Goal: Share content

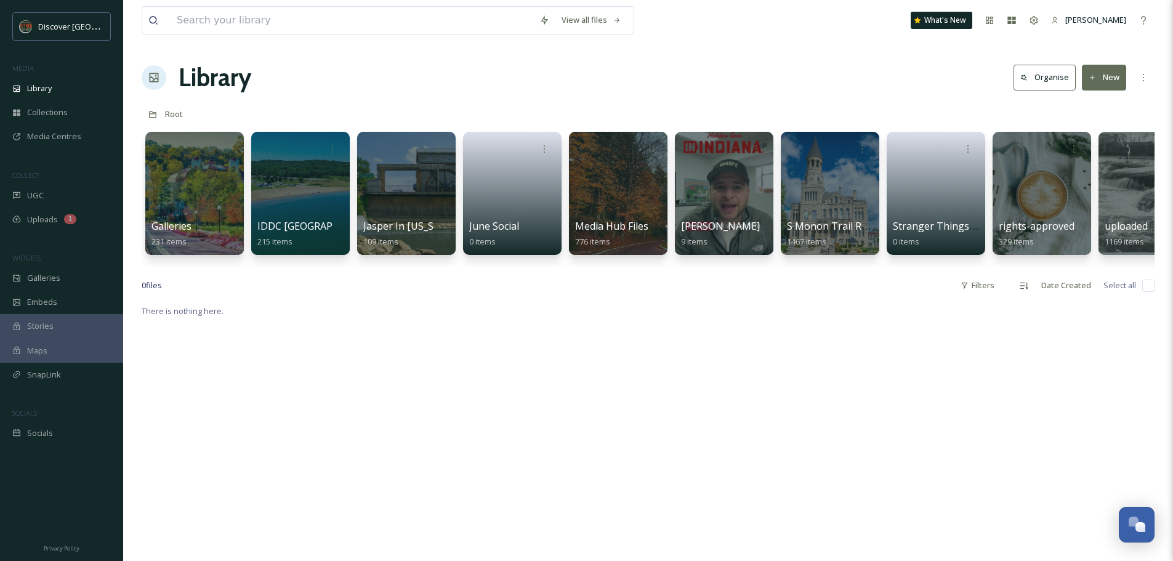
click at [716, 238] on div "[PERSON_NAME] 9 items" at bounding box center [724, 234] width 86 height 30
click at [710, 207] on div at bounding box center [724, 193] width 98 height 123
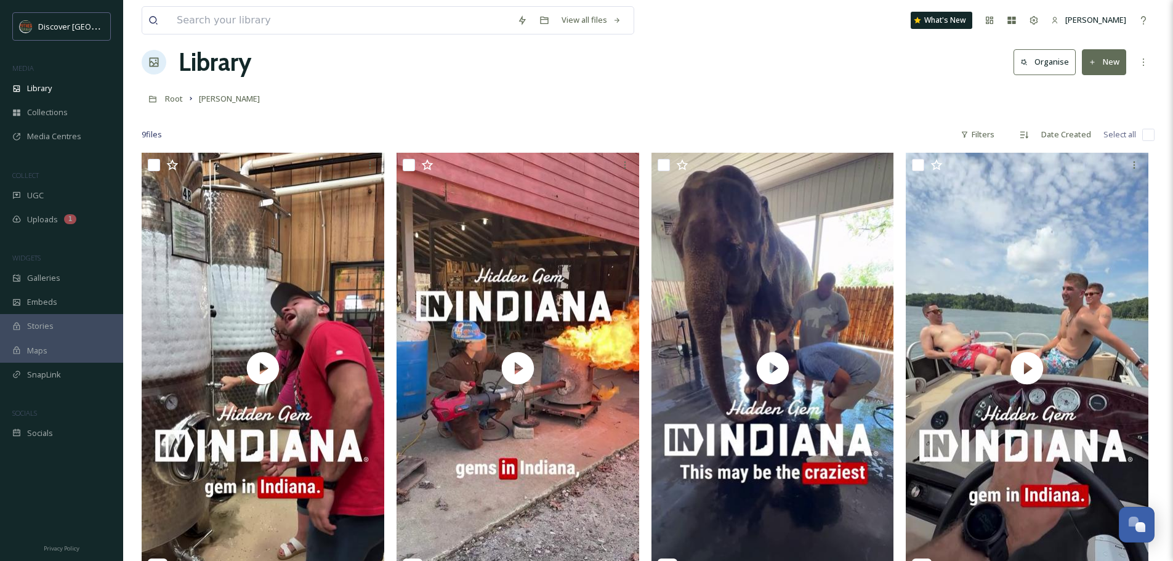
scroll to position [17, 0]
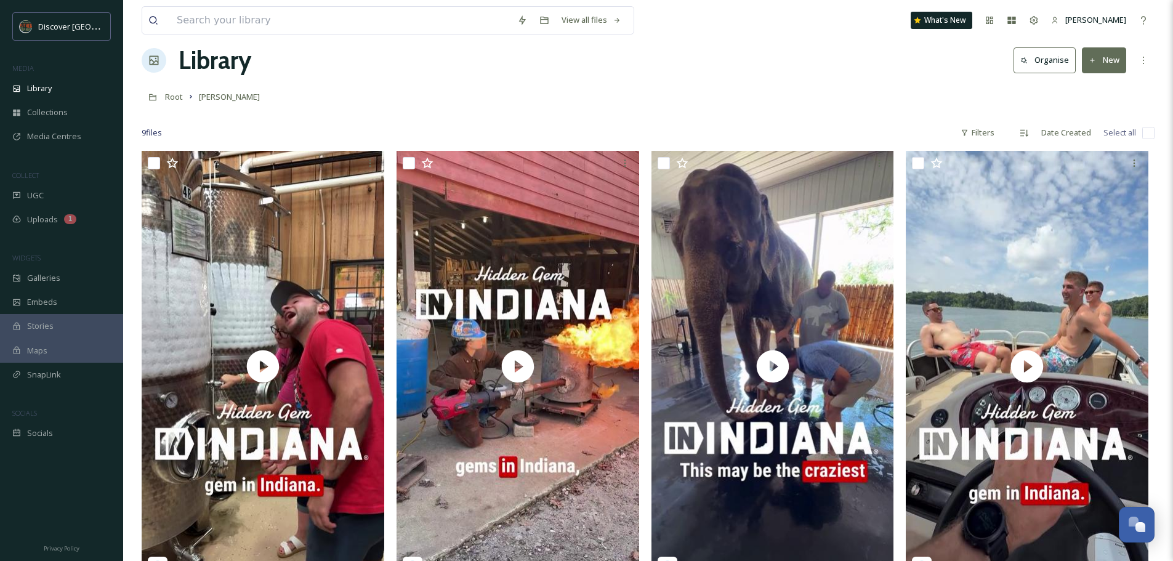
click at [37, 273] on span "Galleries" at bounding box center [43, 278] width 33 height 12
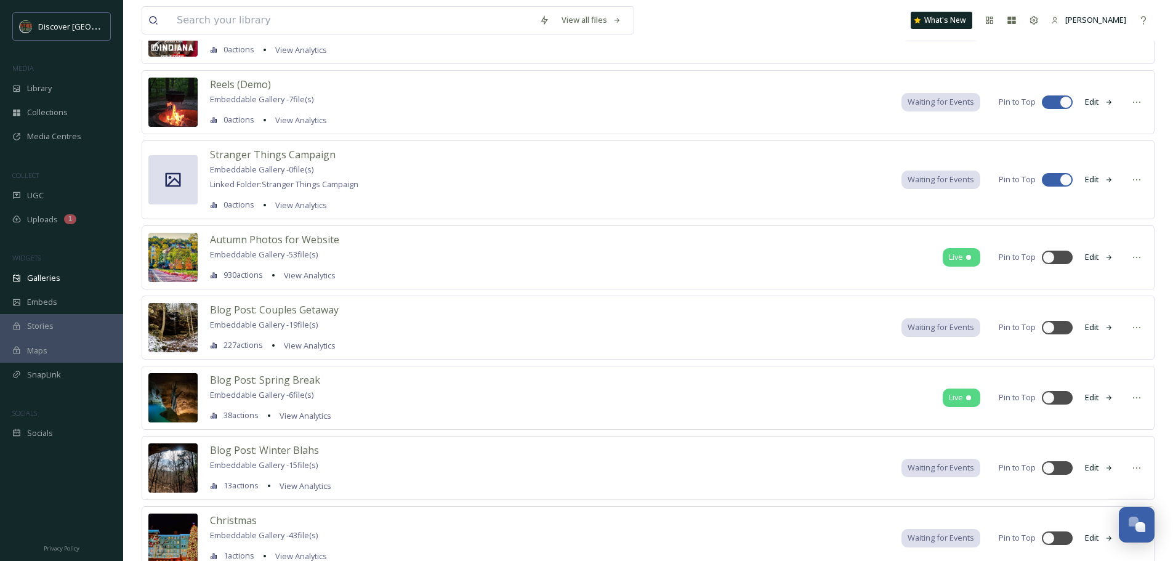
scroll to position [392, 0]
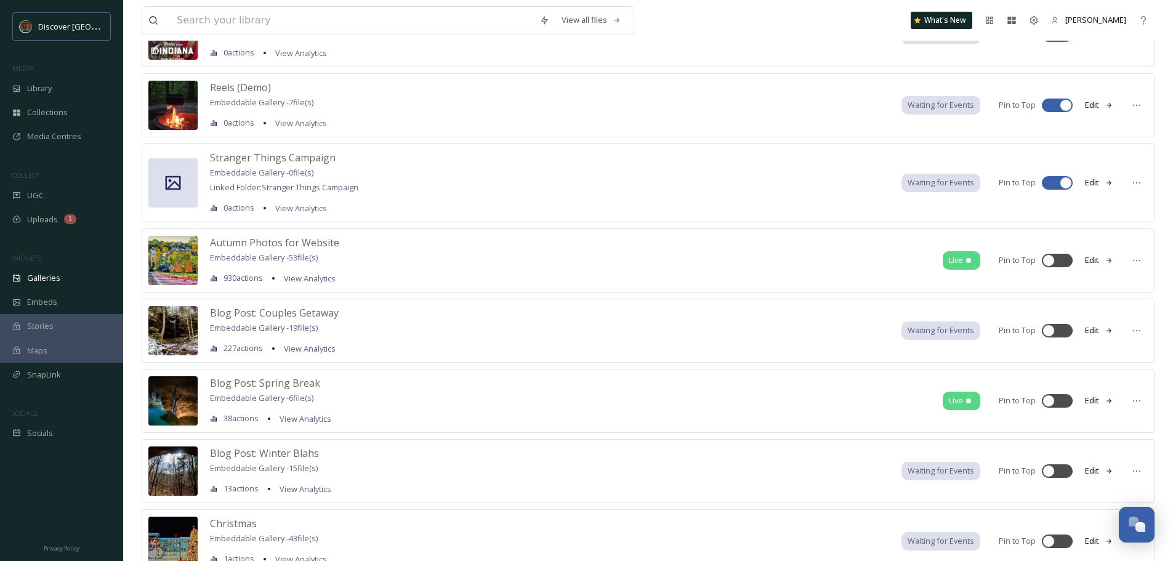
click at [279, 241] on span "Autumn Photos for Website" at bounding box center [274, 243] width 129 height 14
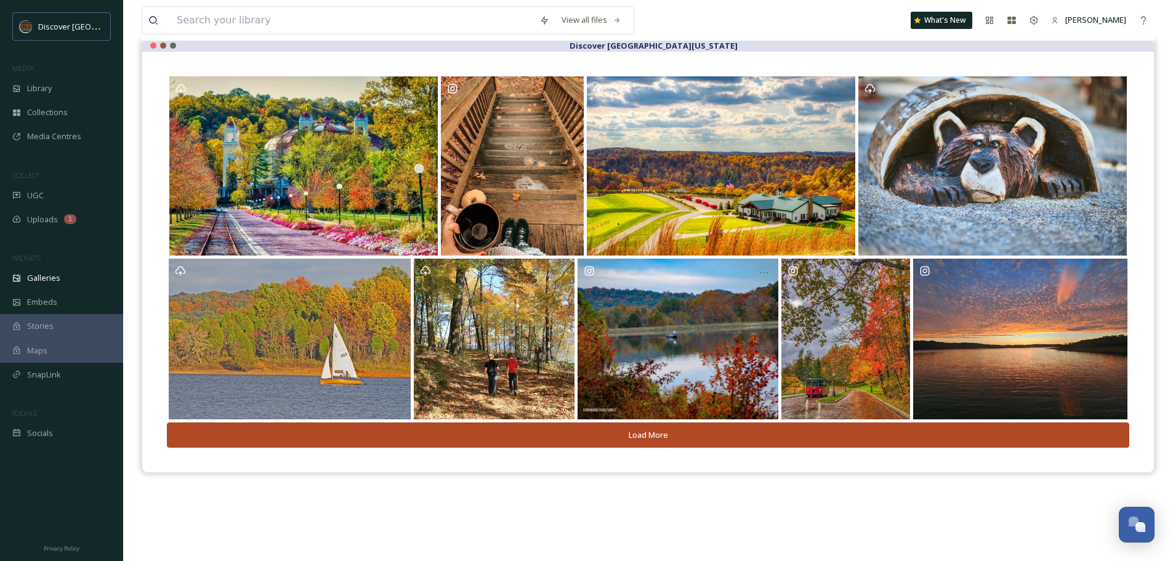
scroll to position [113, 0]
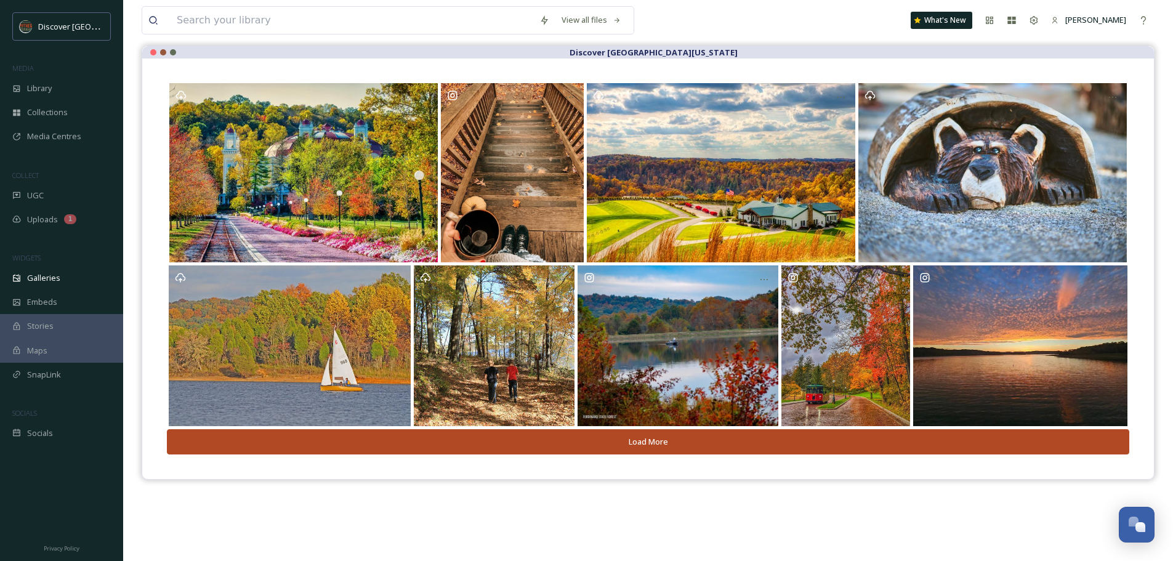
click at [683, 443] on button "Load More" at bounding box center [648, 441] width 962 height 25
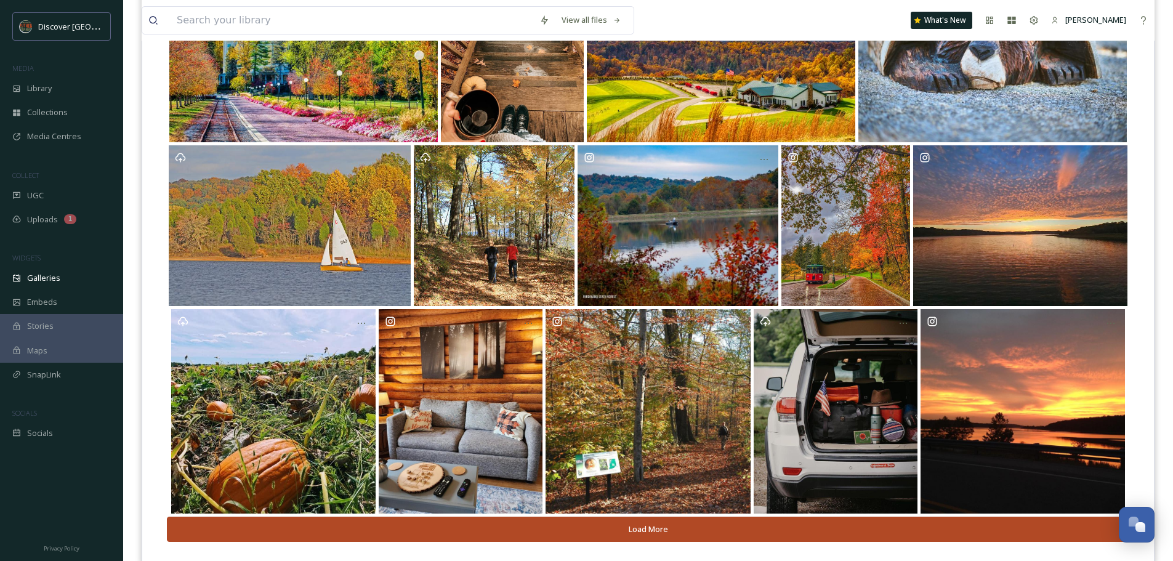
scroll to position [257, 0]
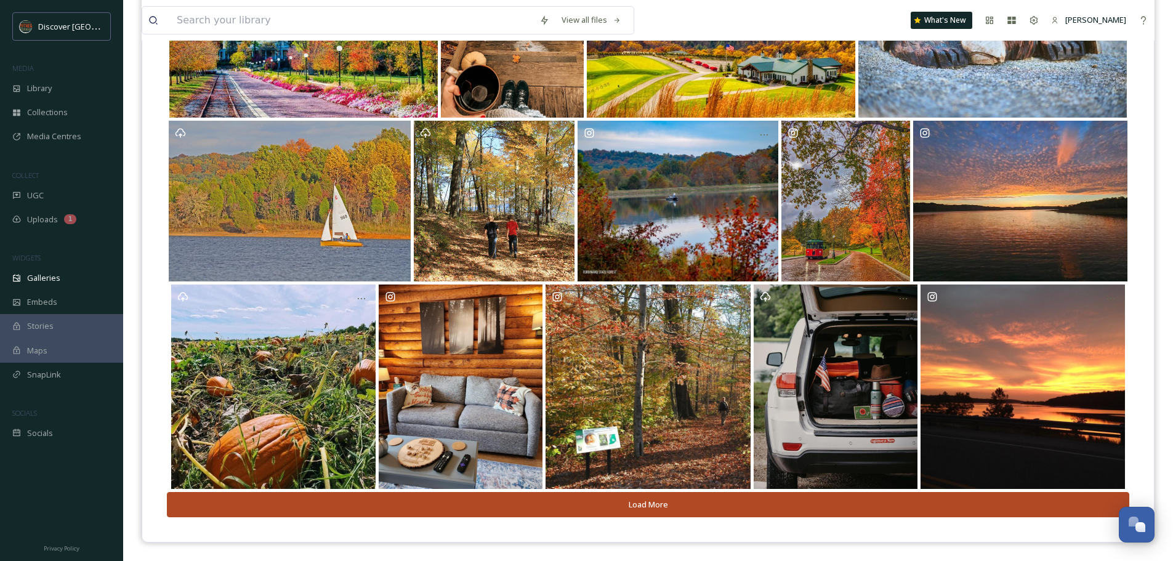
click at [639, 502] on button "Load More" at bounding box center [648, 504] width 962 height 25
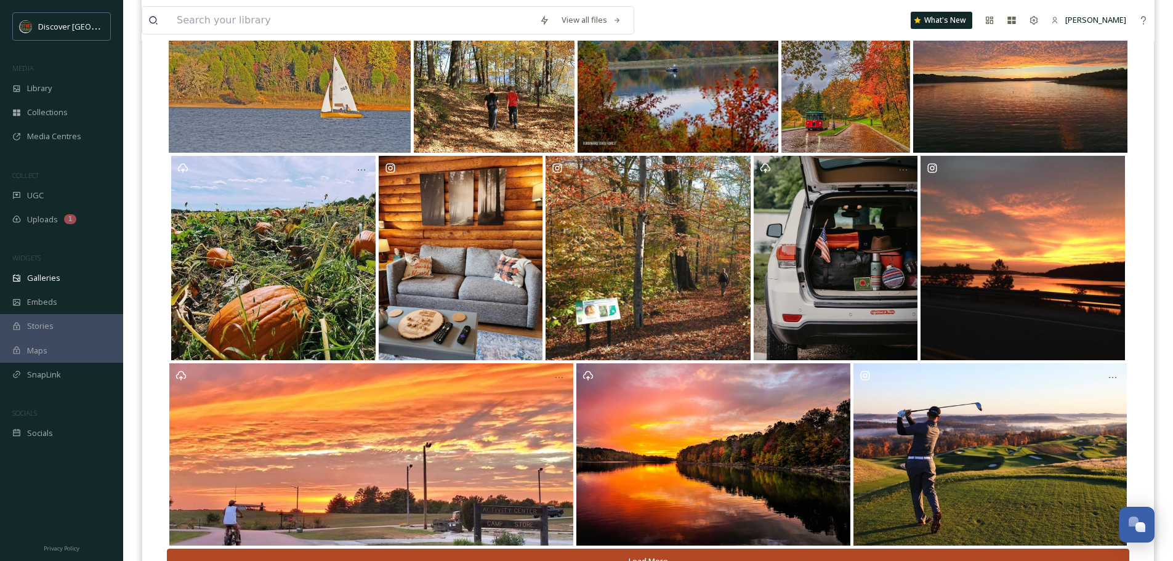
scroll to position [443, 0]
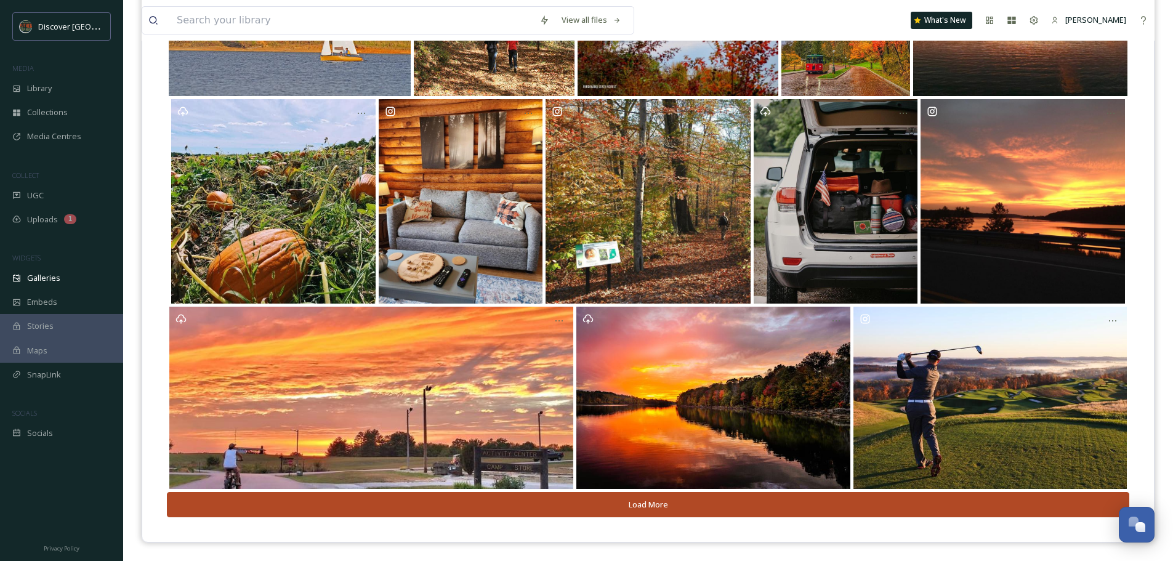
click at [675, 502] on button "Load More" at bounding box center [648, 504] width 962 height 25
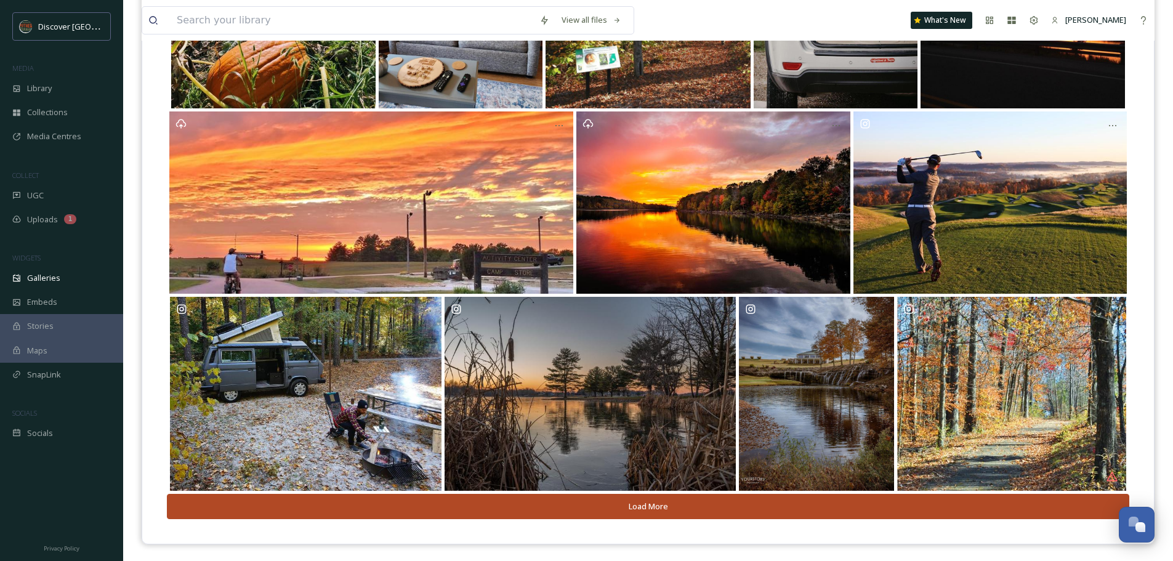
scroll to position [640, 0]
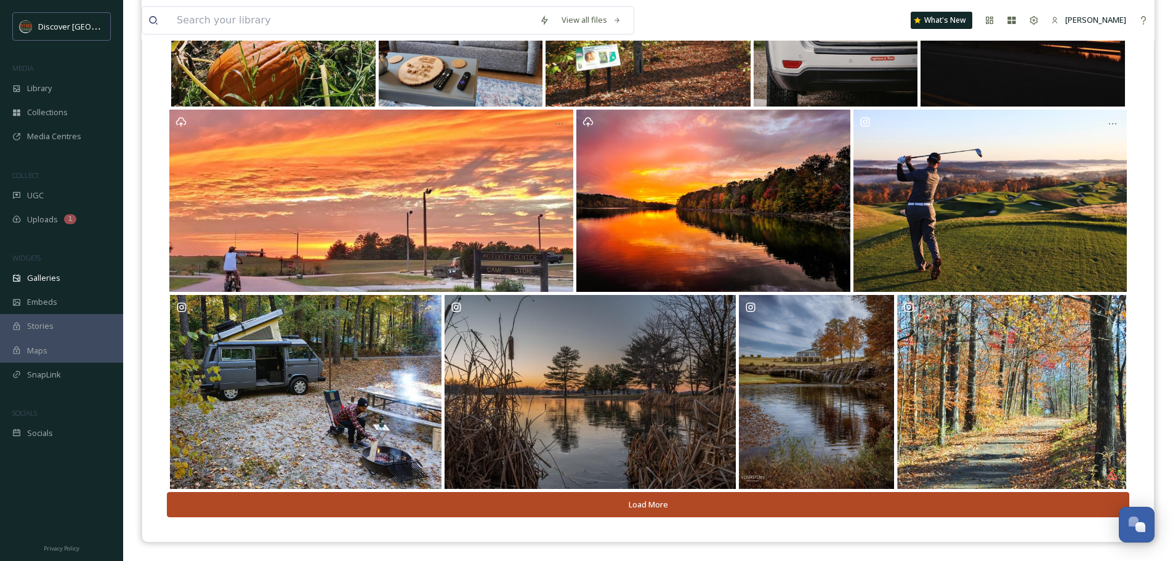
click at [915, 504] on button "Load More" at bounding box center [648, 504] width 962 height 25
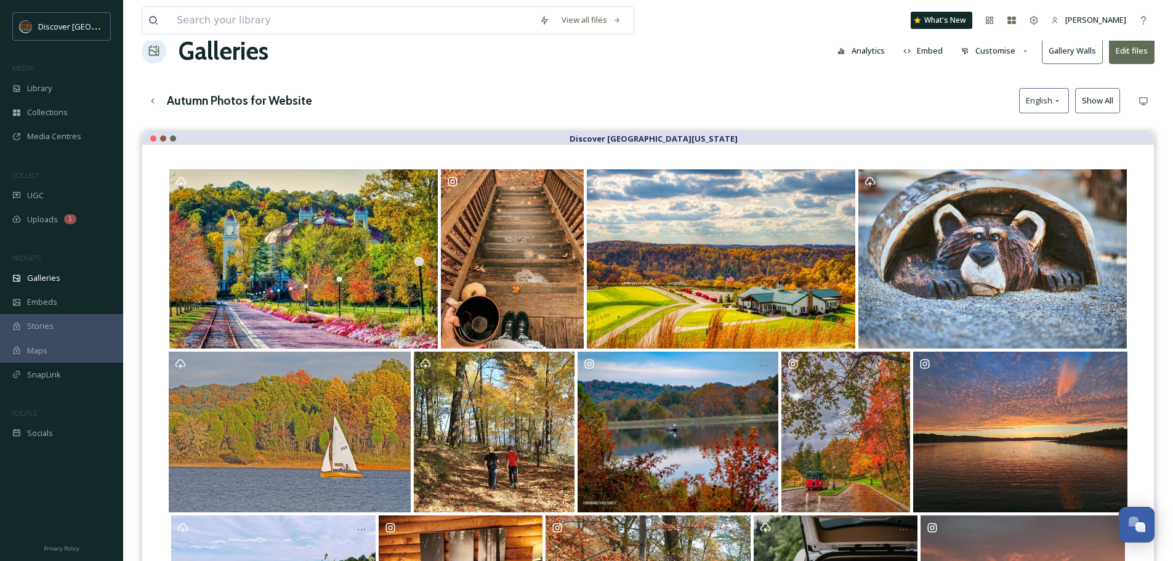
scroll to position [0, 0]
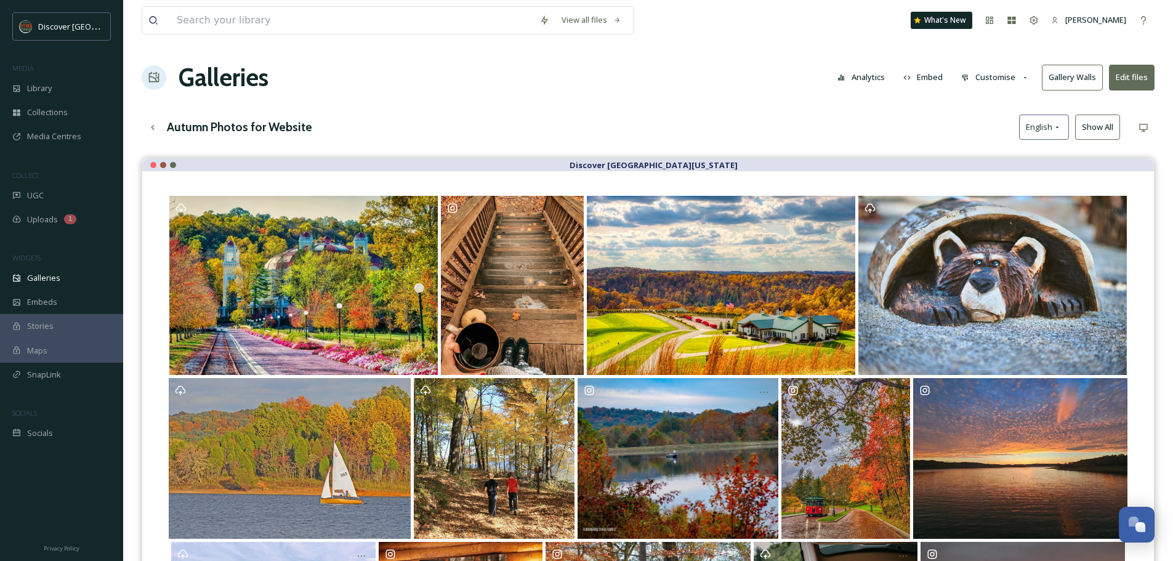
click at [928, 78] on button "Embed" at bounding box center [923, 77] width 52 height 24
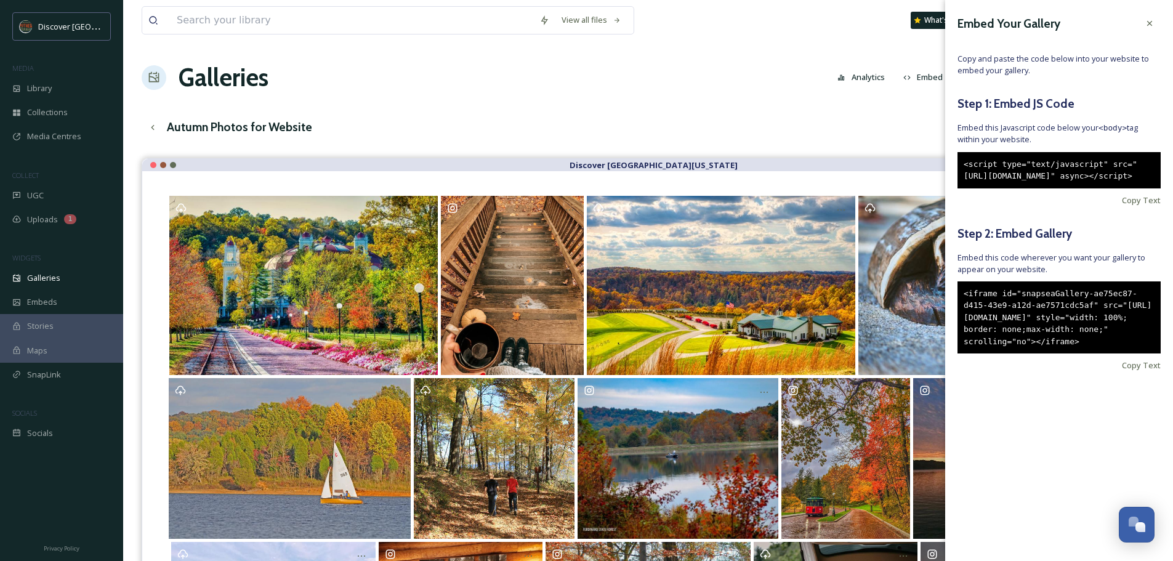
click at [1144, 371] on span "Copy Text" at bounding box center [1140, 365] width 39 height 12
